Goal: Find specific page/section: Find specific page/section

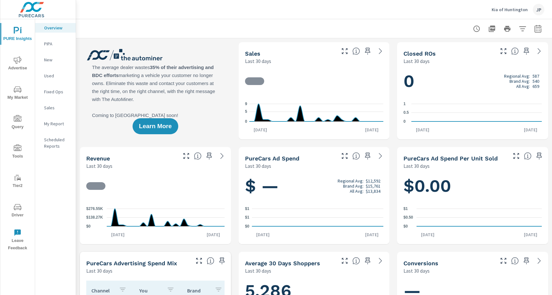
click at [12, 207] on span "Driver" at bounding box center [17, 211] width 31 height 16
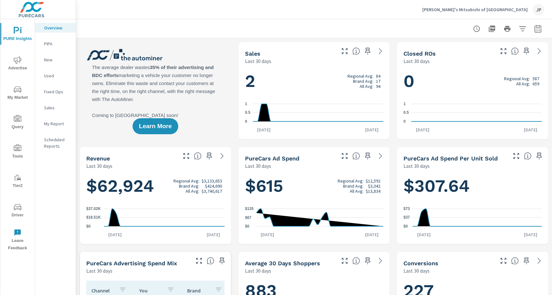
scroll to position [0, 0]
click at [21, 204] on span "Driver" at bounding box center [17, 211] width 31 height 16
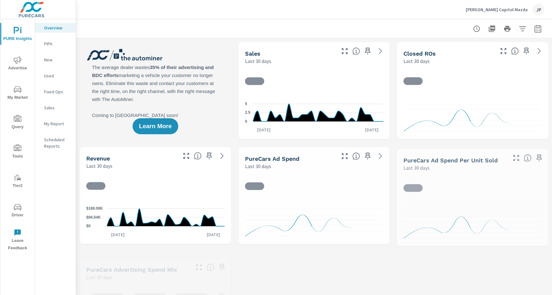
click at [14, 207] on icon "nav menu" at bounding box center [18, 207] width 8 height 8
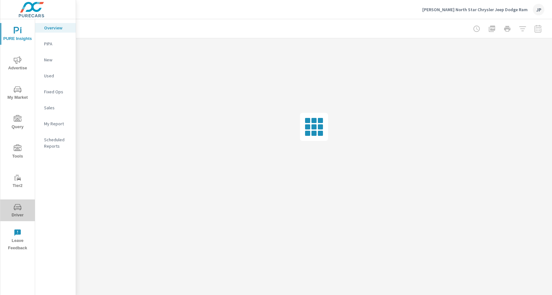
click at [17, 214] on span "Driver" at bounding box center [17, 211] width 31 height 16
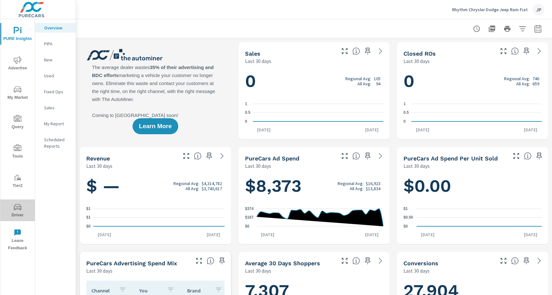
click at [12, 213] on span "Driver" at bounding box center [17, 211] width 31 height 16
